Goal: Navigation & Orientation: Find specific page/section

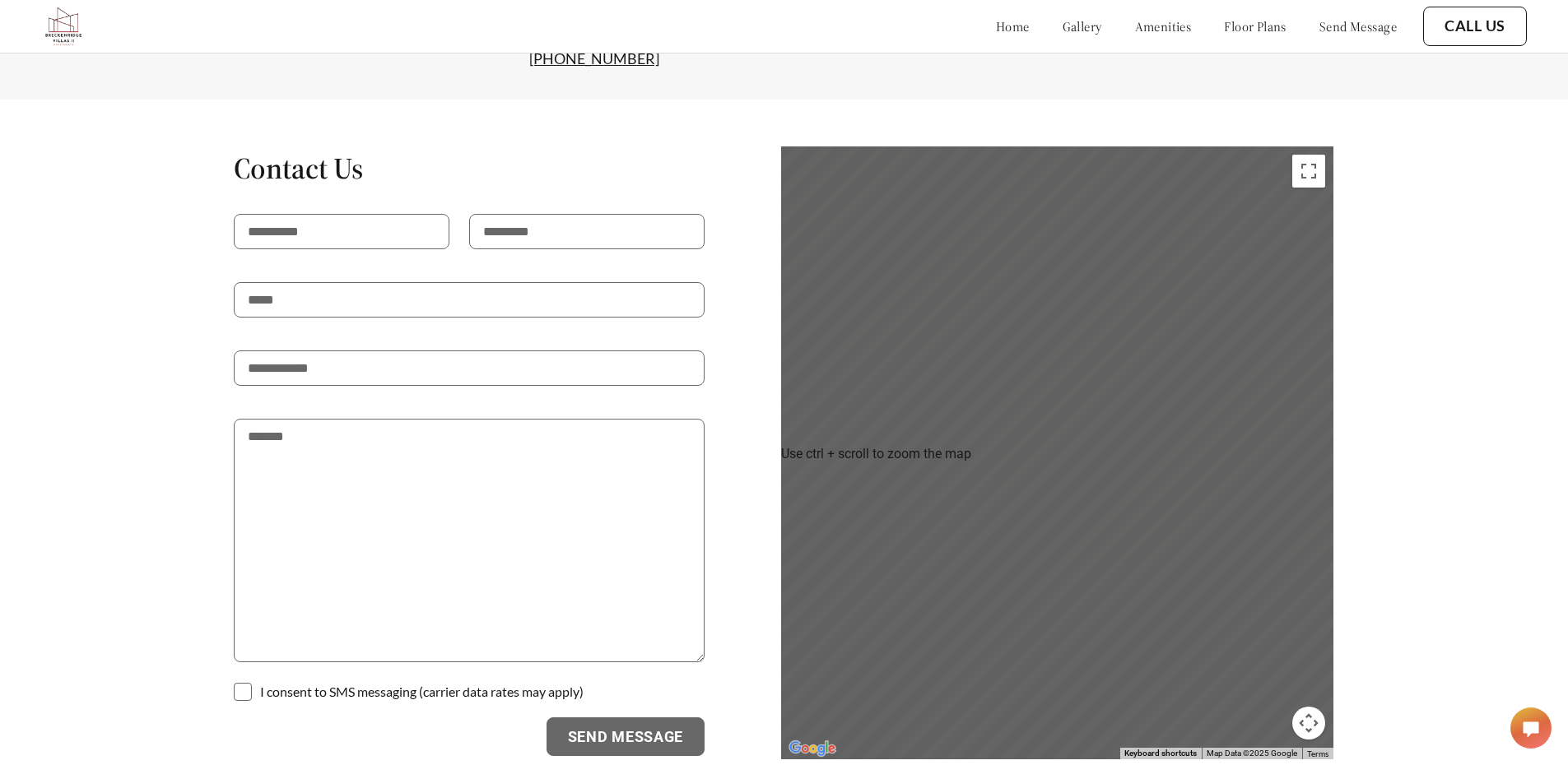
scroll to position [3371, 0]
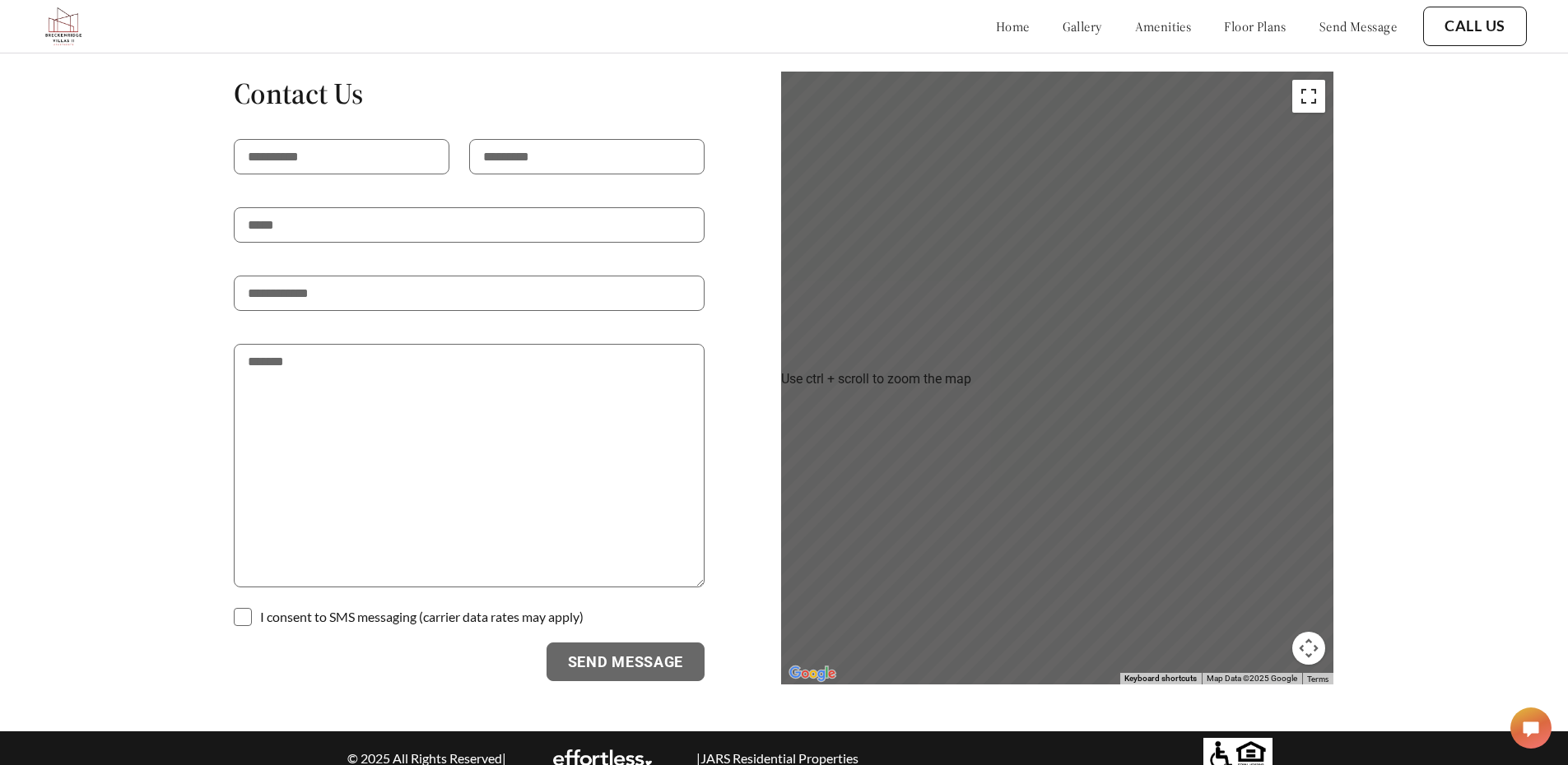
click at [1322, 91] on button "Toggle fullscreen view" at bounding box center [1309, 96] width 33 height 33
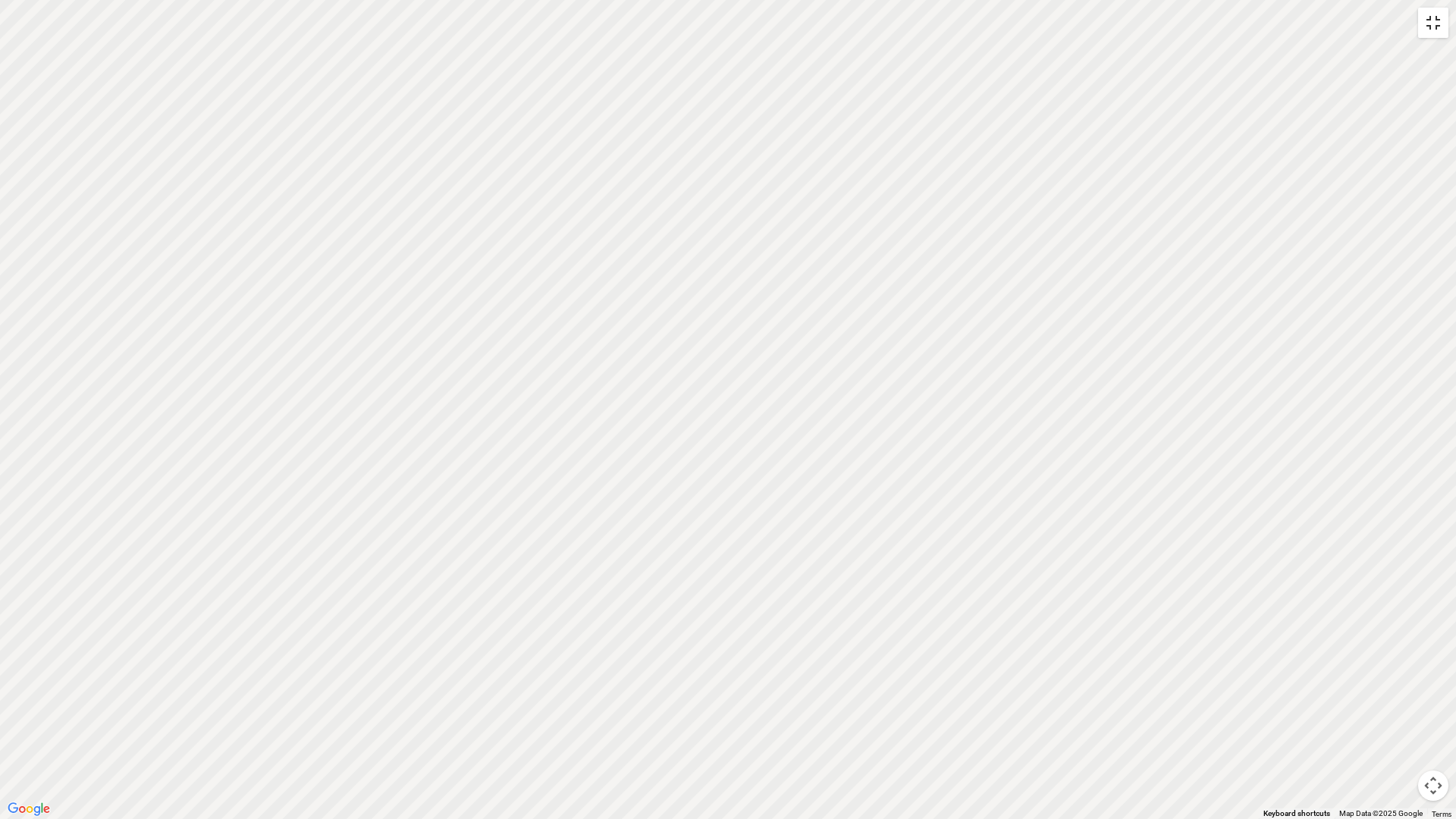
click at [1436, 26] on button "Toggle fullscreen view" at bounding box center [1434, 23] width 30 height 30
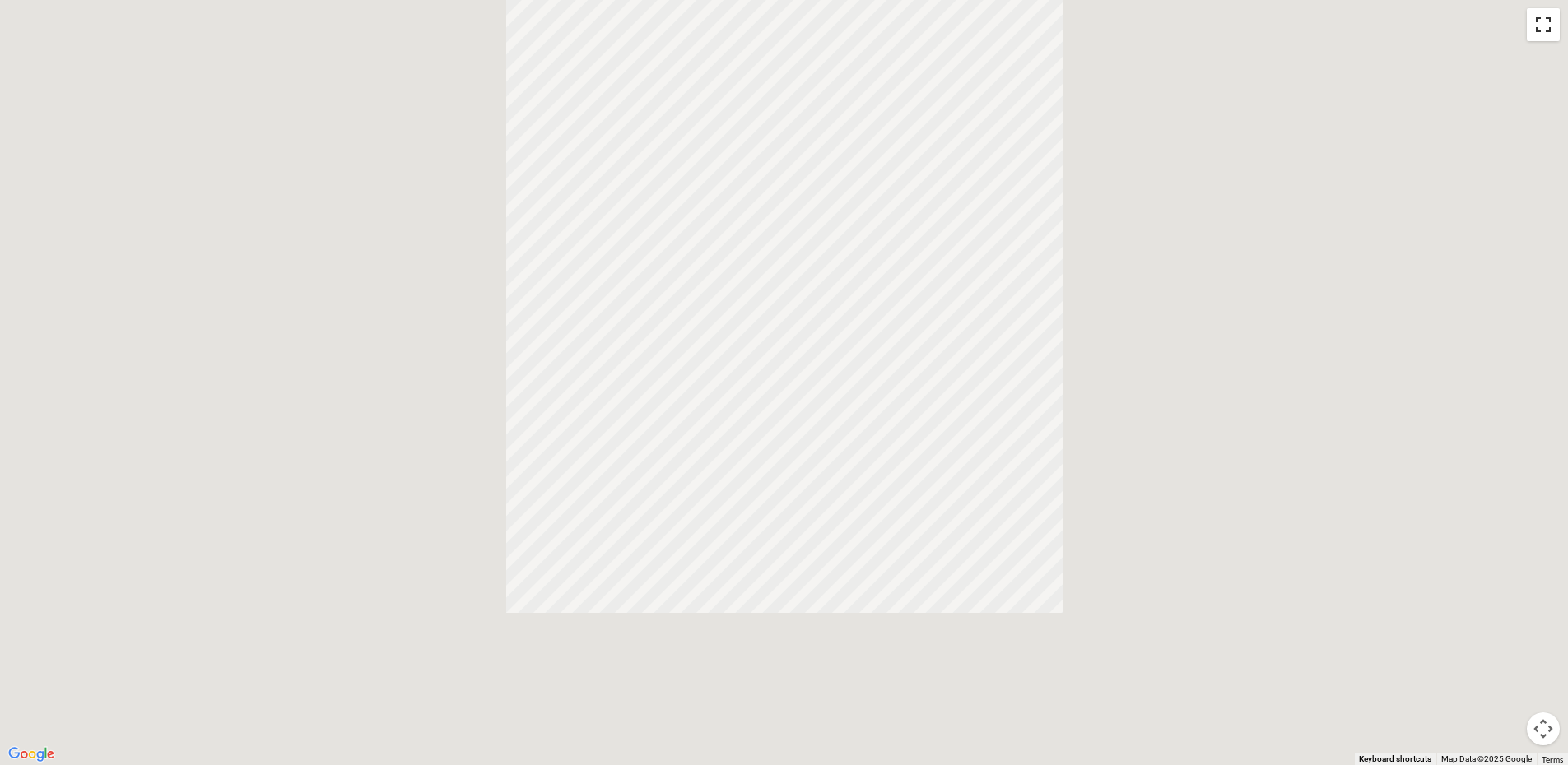
scroll to position [3030, 0]
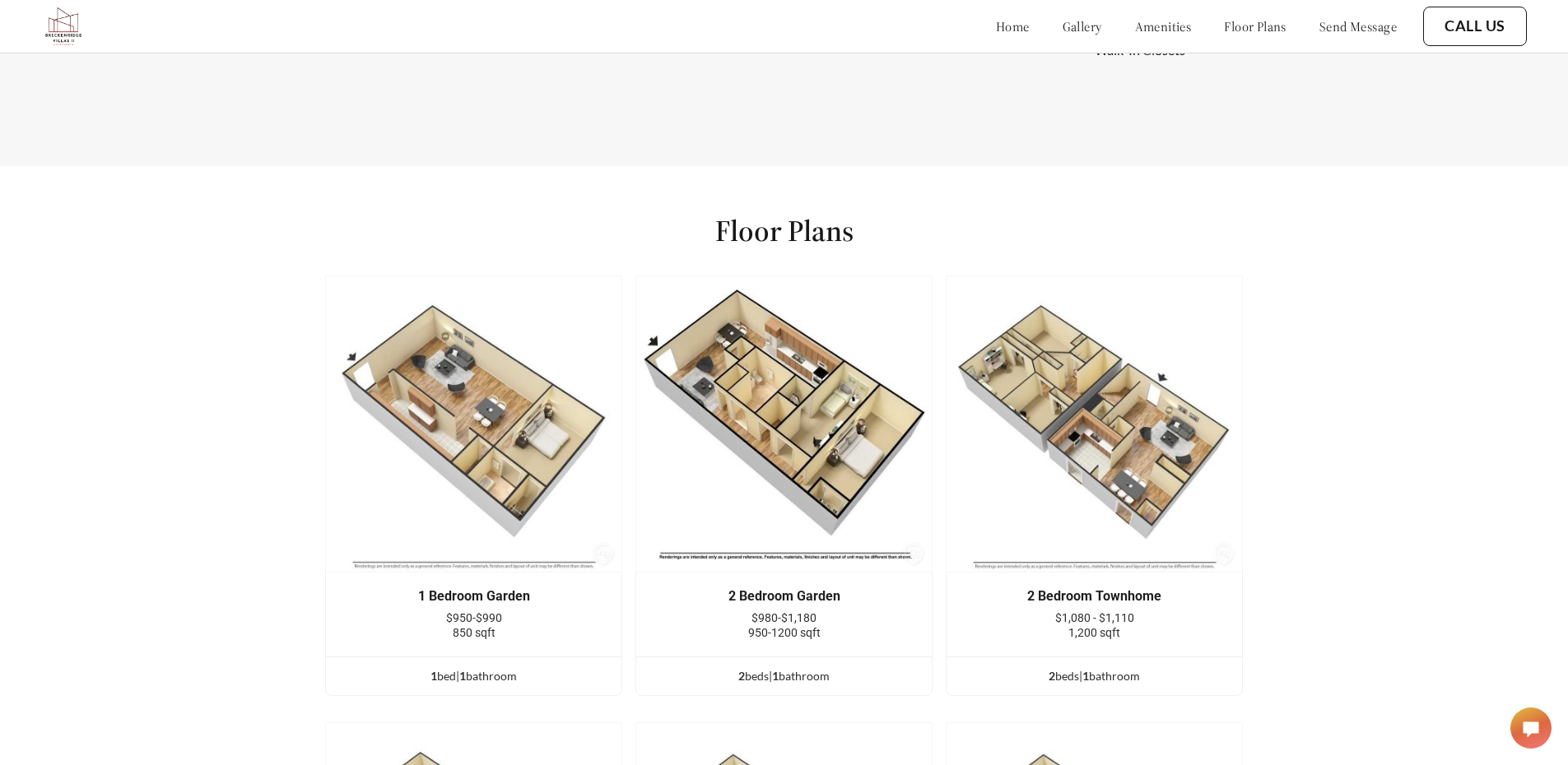
click at [1063, 30] on link "gallery" at bounding box center [1082, 26] width 39 height 16
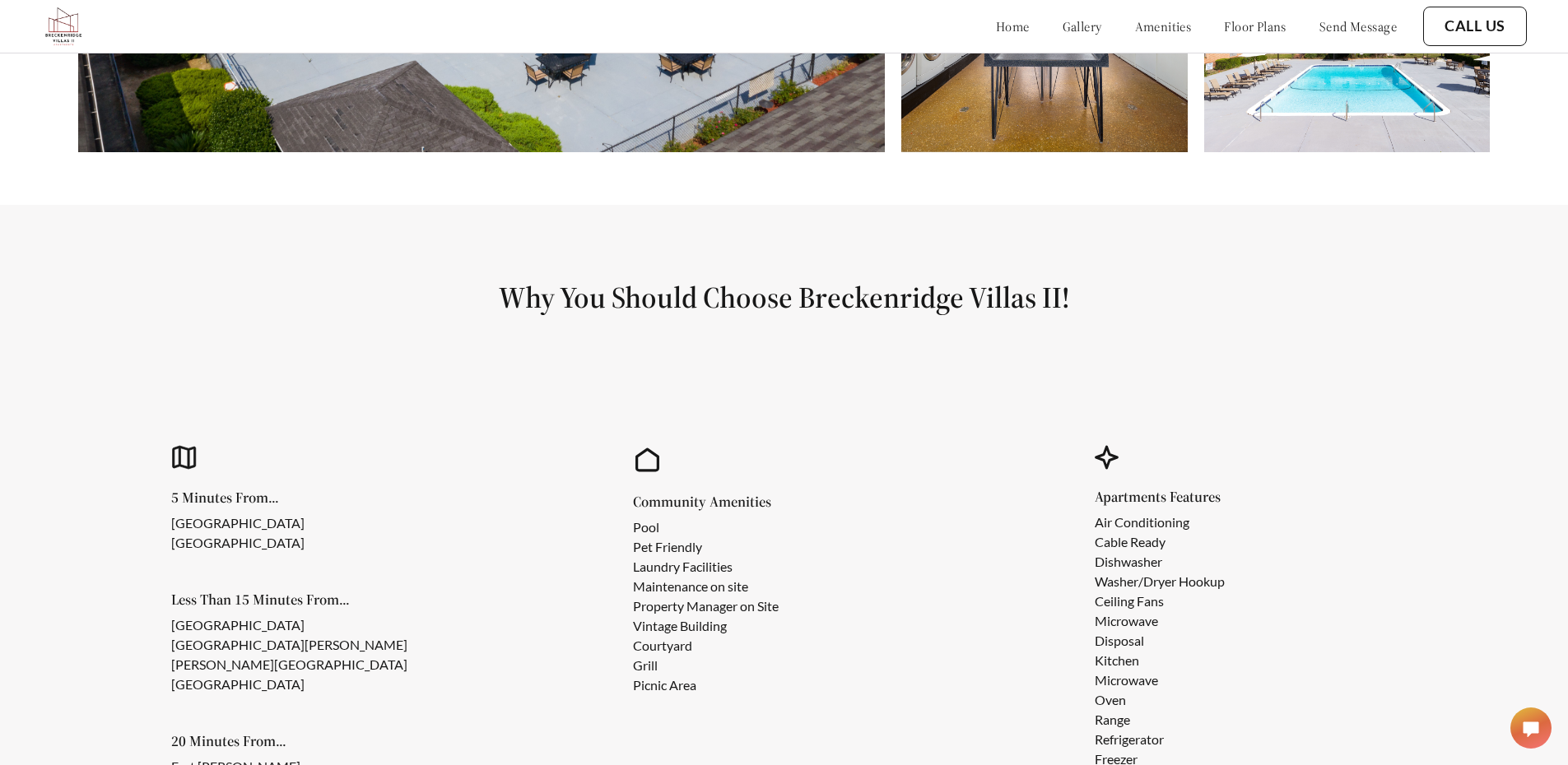
scroll to position [1271, 0]
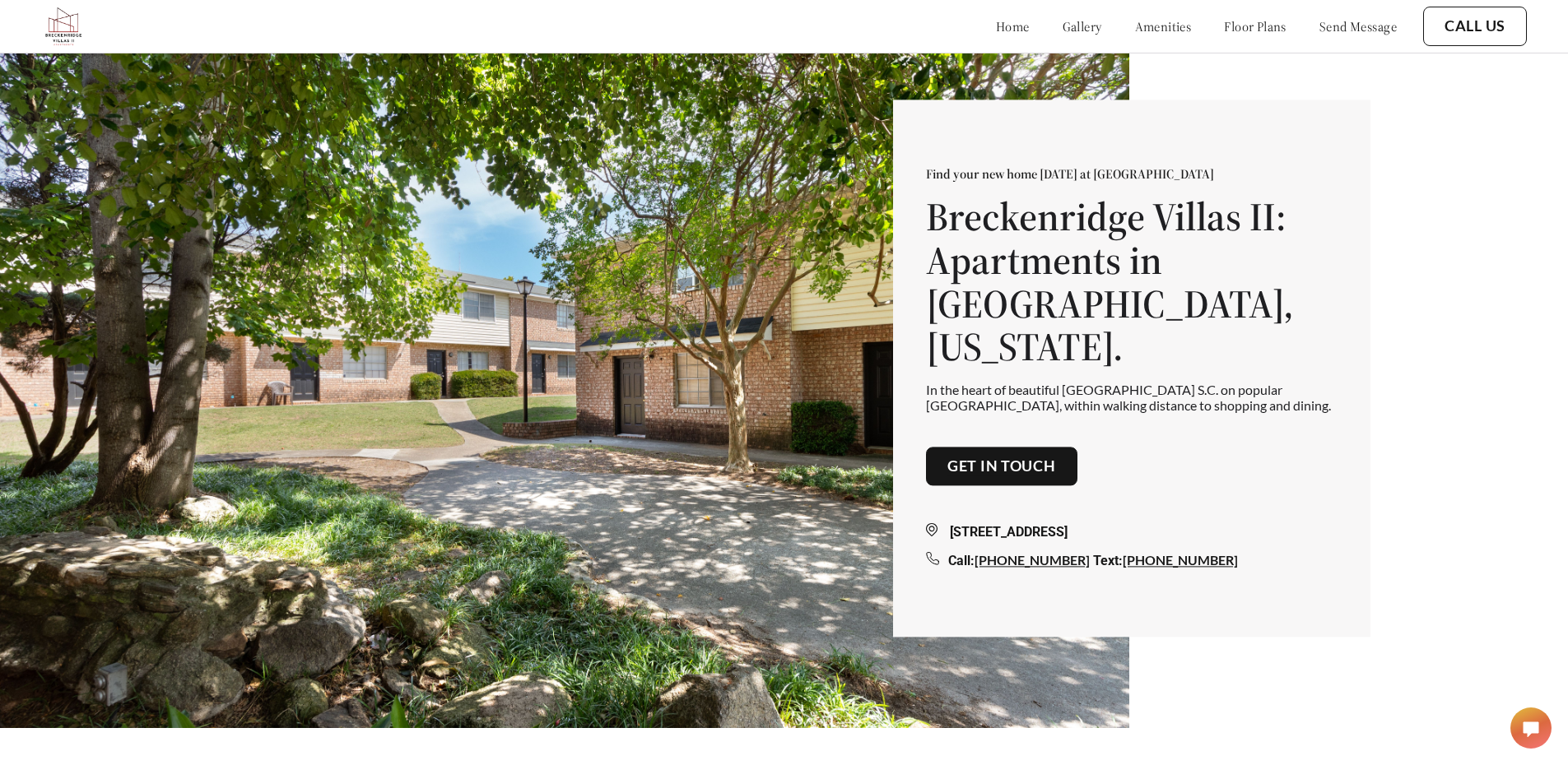
click at [1063, 27] on link "gallery" at bounding box center [1082, 26] width 39 height 16
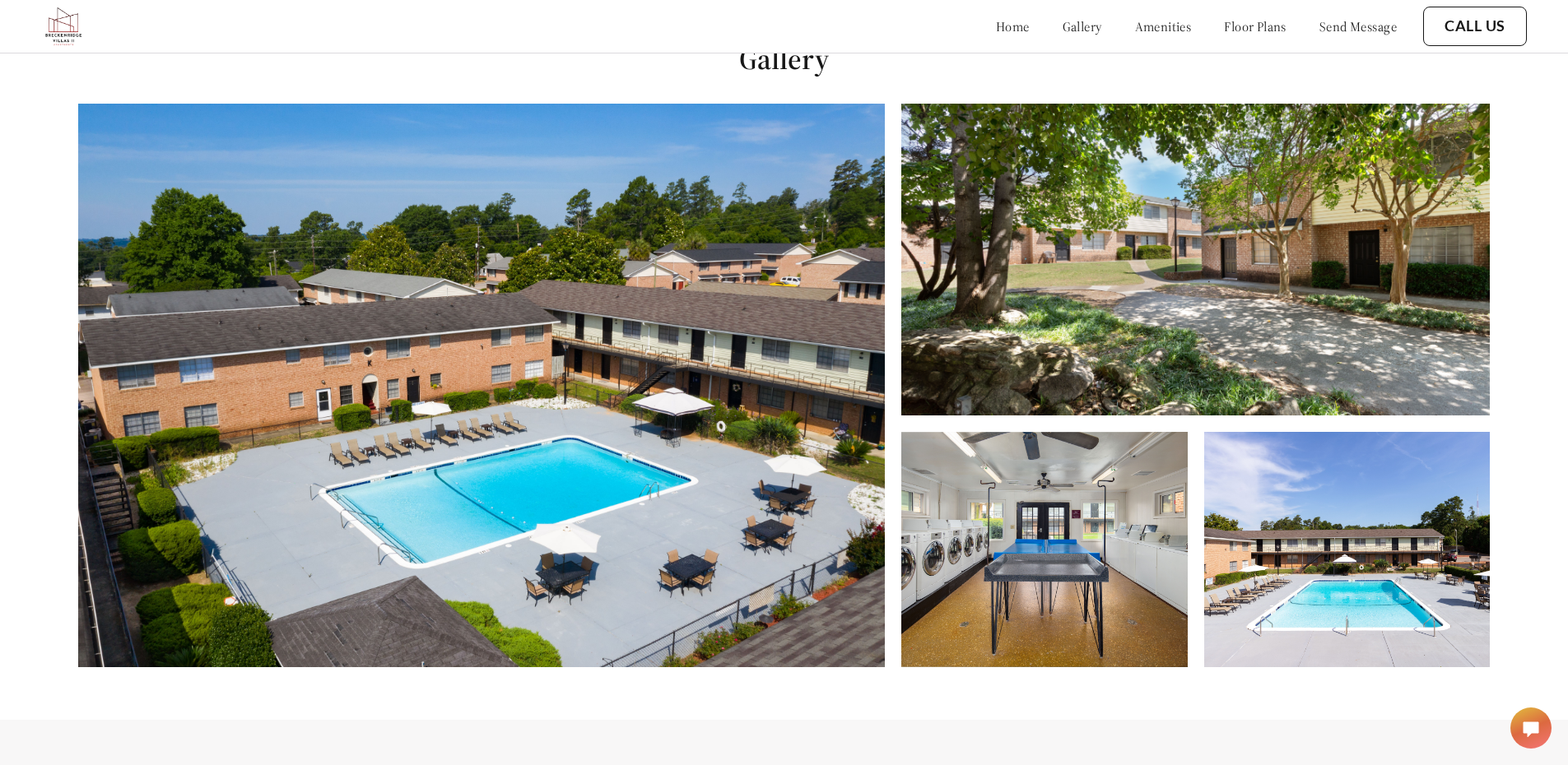
click at [1135, 27] on link "amenities" at bounding box center [1163, 26] width 57 height 16
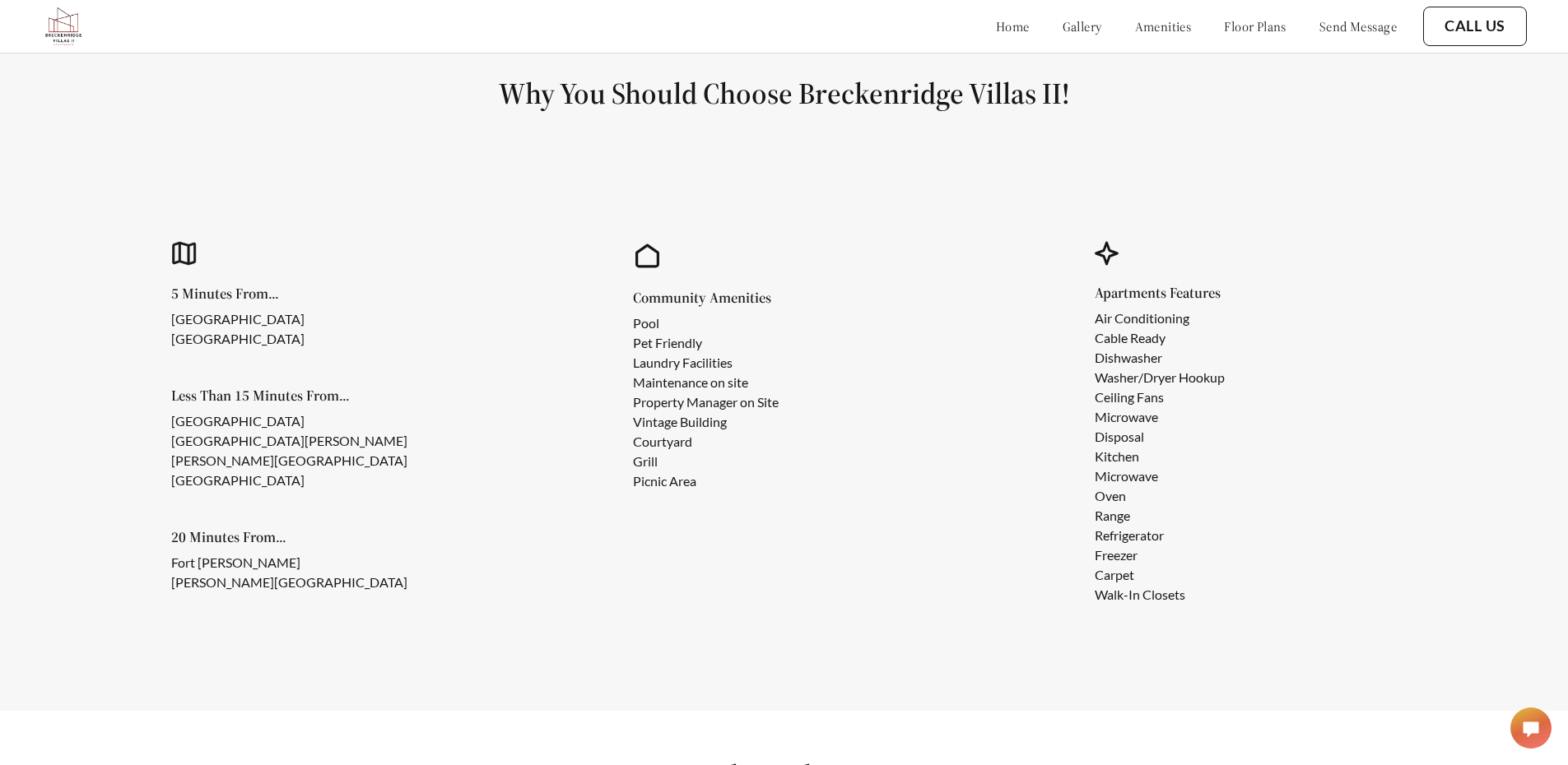
scroll to position [1511, 0]
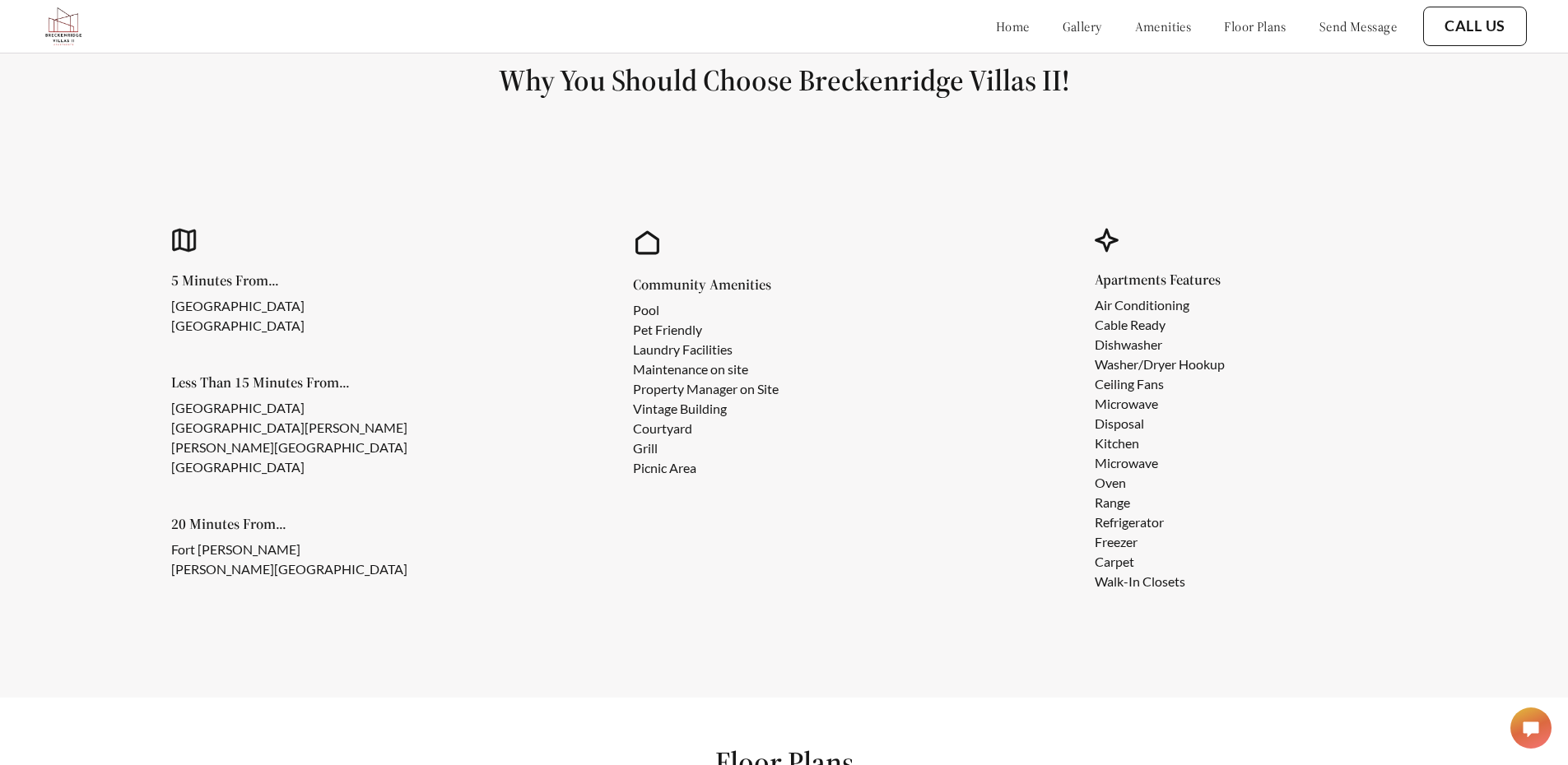
click at [1224, 24] on link "floor plans" at bounding box center [1255, 26] width 62 height 16
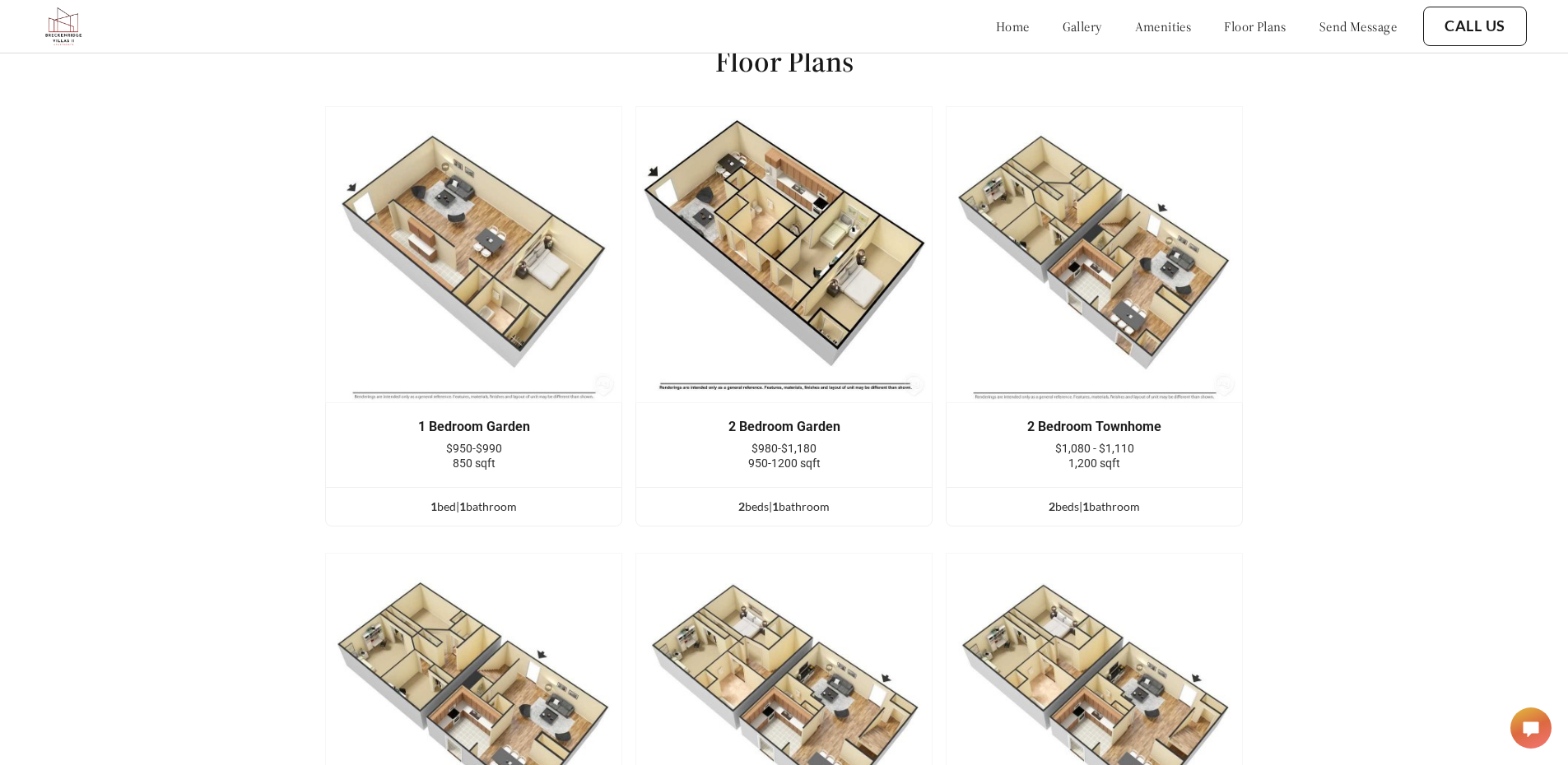
scroll to position [2221, 0]
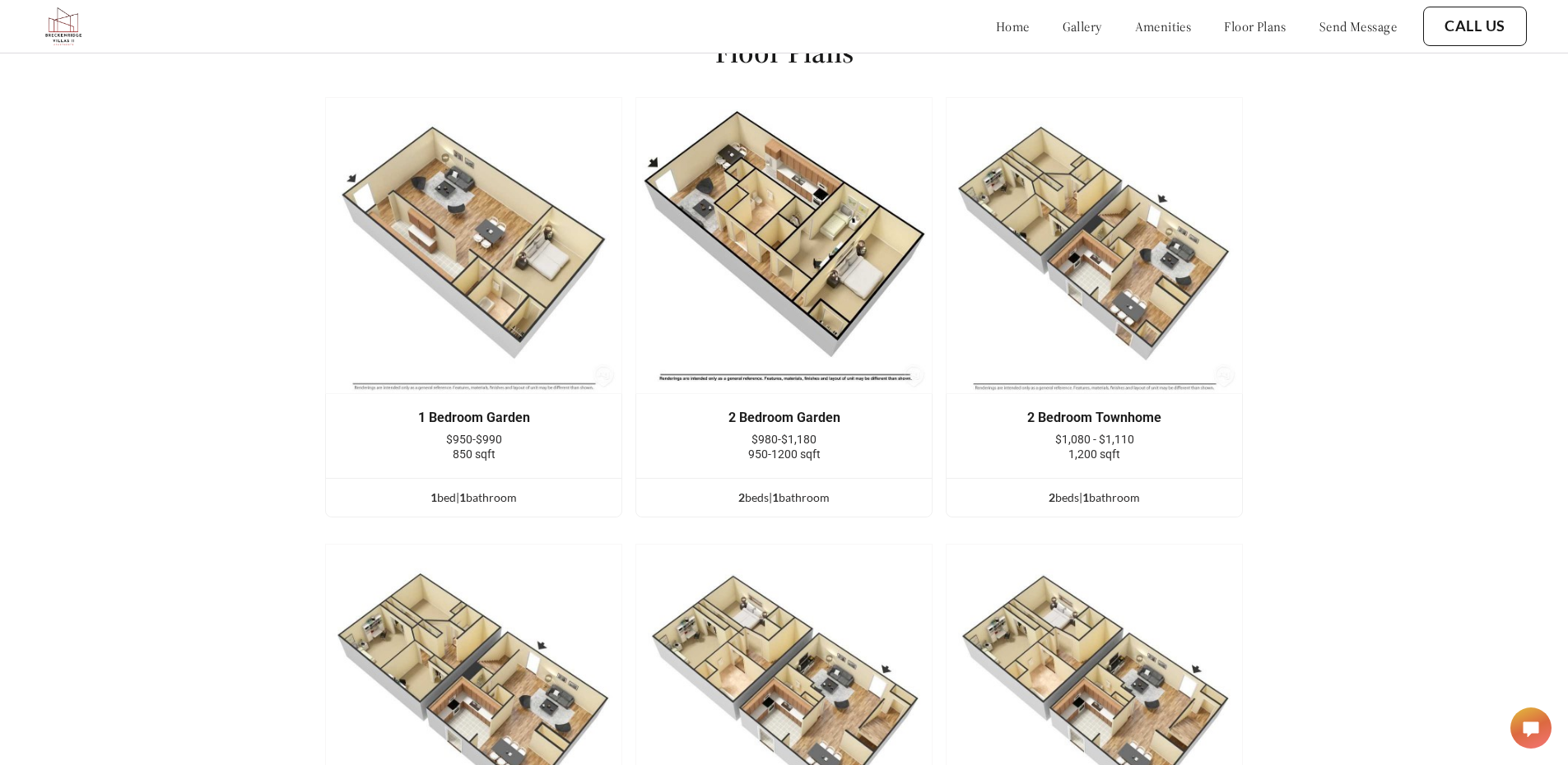
click at [995, 30] on link "home" at bounding box center [1012, 26] width 34 height 16
